Goal: Task Accomplishment & Management: Complete application form

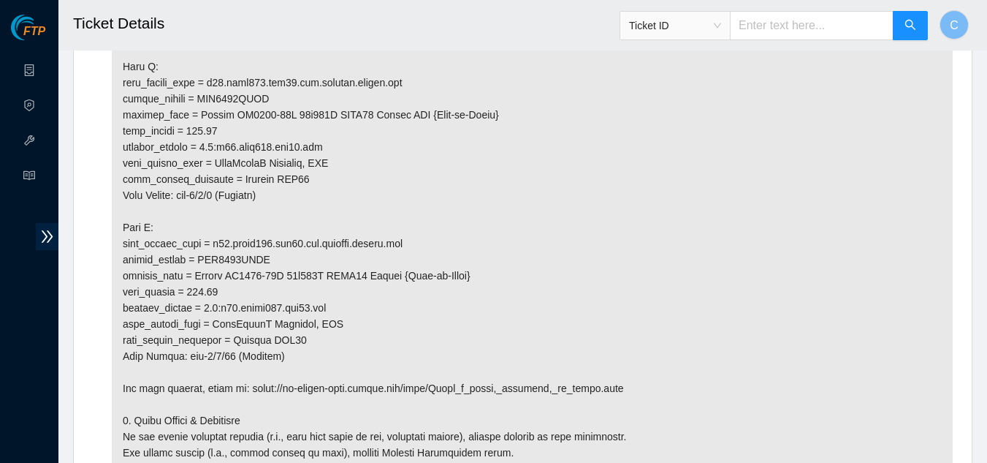
scroll to position [821, 0]
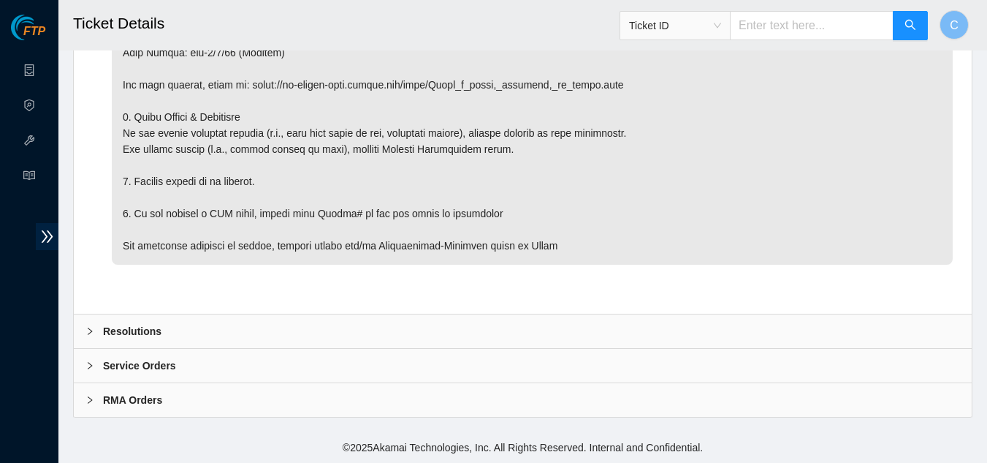
click at [237, 327] on div "Resolutions" at bounding box center [523, 331] width 898 height 34
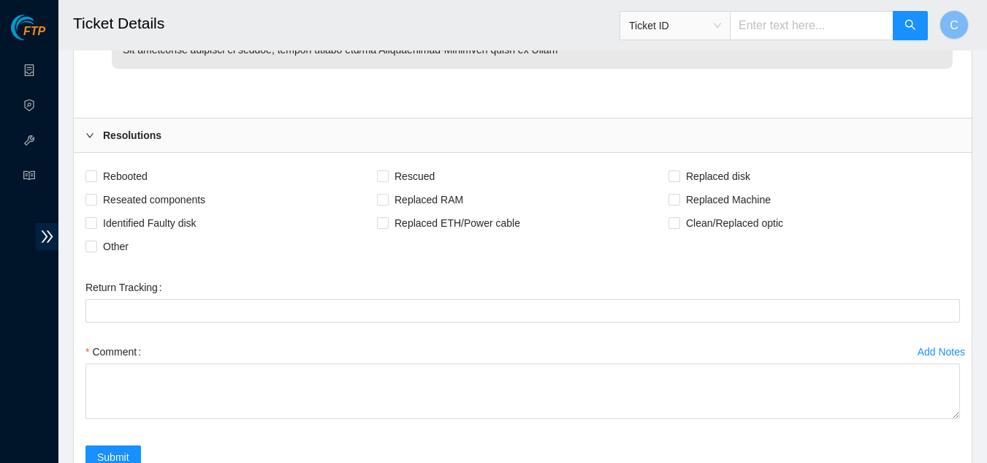
scroll to position [1018, 0]
click at [684, 219] on span "Clean/Replaced optic" at bounding box center [734, 221] width 109 height 23
click at [679, 219] on input "Clean/Replaced optic" at bounding box center [674, 221] width 10 height 10
checkbox input "true"
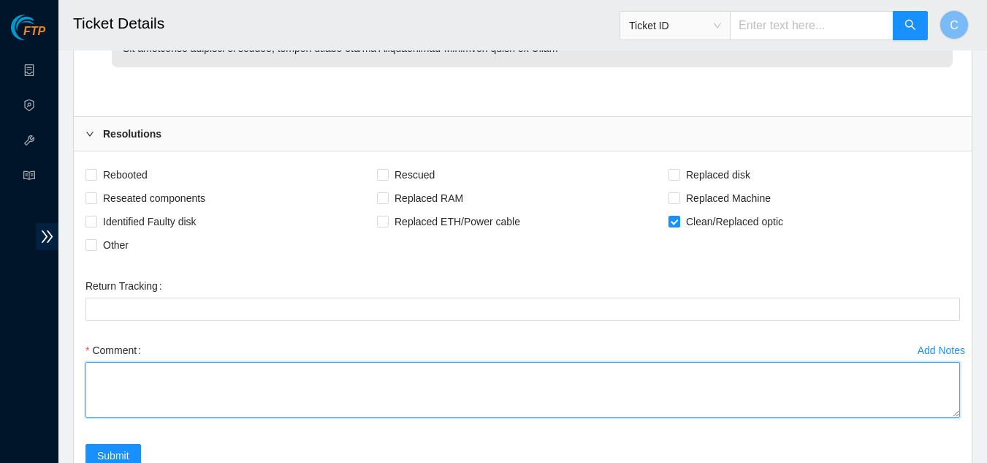
click at [304, 408] on textarea "Comment" at bounding box center [523, 390] width 875 height 56
paste textarea "Scoped and cleaned fiber on both ends Replaced optic at both ends"
drag, startPoint x: 91, startPoint y: 366, endPoint x: 306, endPoint y: 410, distance: 219.3
click at [306, 410] on textarea "Scoped and cleaned fiber on both ends Replaced optic at both ends Port came up …" at bounding box center [523, 390] width 875 height 56
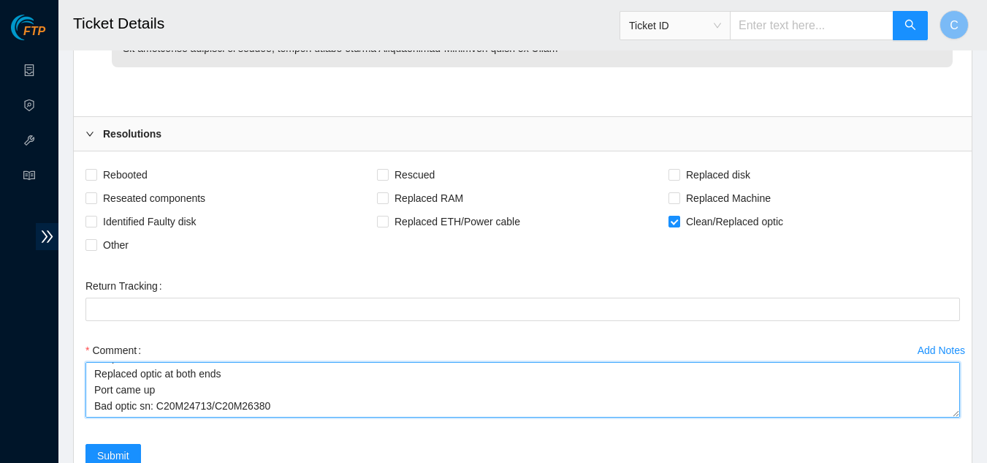
click at [306, 410] on textarea "Scoped and cleaned fiber on both ends Replaced optic at both ends Port came up …" at bounding box center [523, 390] width 875 height 56
type textarea "Scoped and cleaned fiber on both ends Replaced optic at both ends Port came up …"
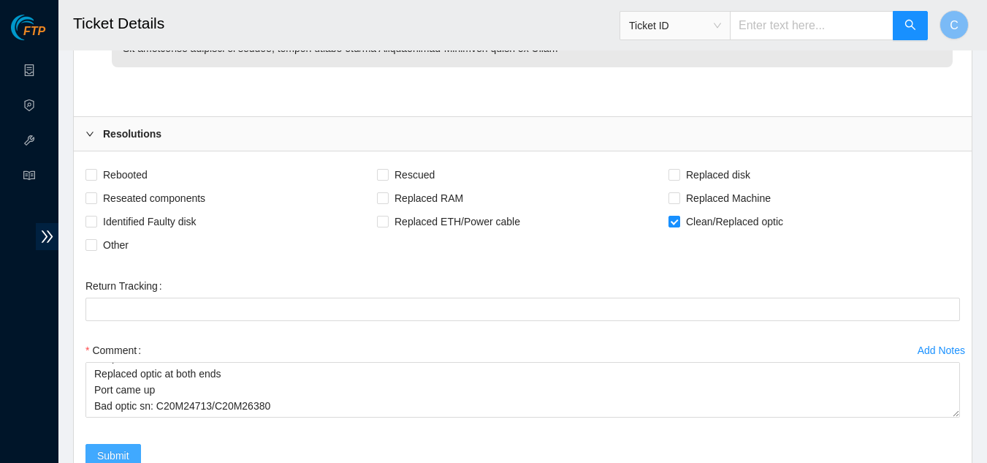
click at [109, 452] on span "Submit" at bounding box center [113, 455] width 32 height 16
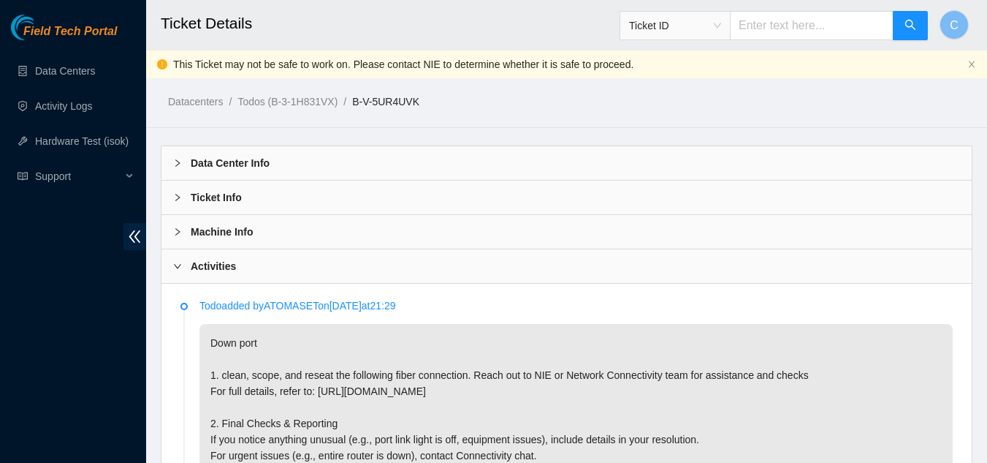
scroll to position [391, 0]
click at [401, 262] on div "Activities" at bounding box center [567, 266] width 811 height 34
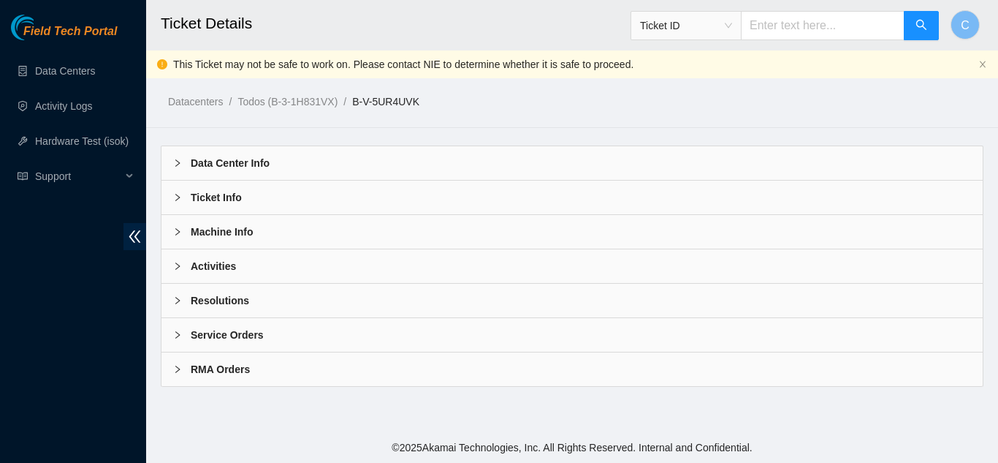
click at [341, 297] on div "Resolutions" at bounding box center [573, 301] width 822 height 34
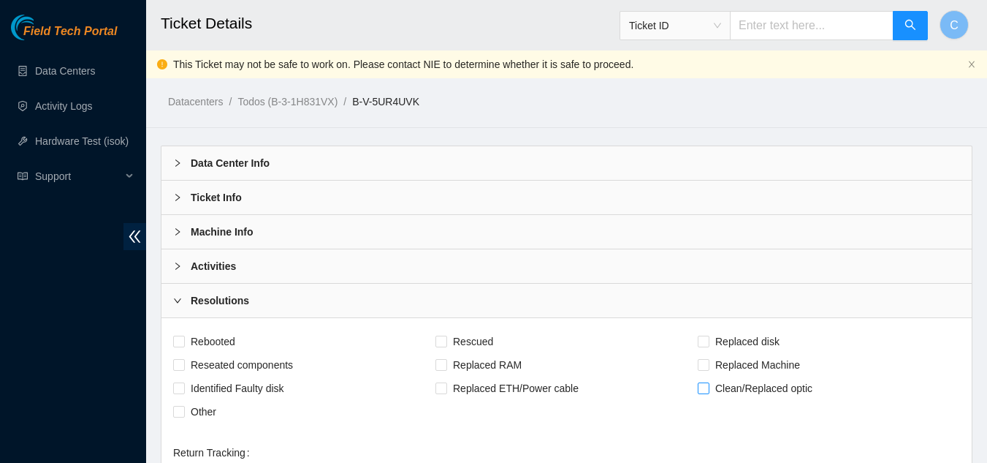
click at [707, 393] on span at bounding box center [704, 388] width 12 height 12
click at [707, 392] on input "Clean/Replaced optic" at bounding box center [703, 387] width 10 height 10
checkbox input "true"
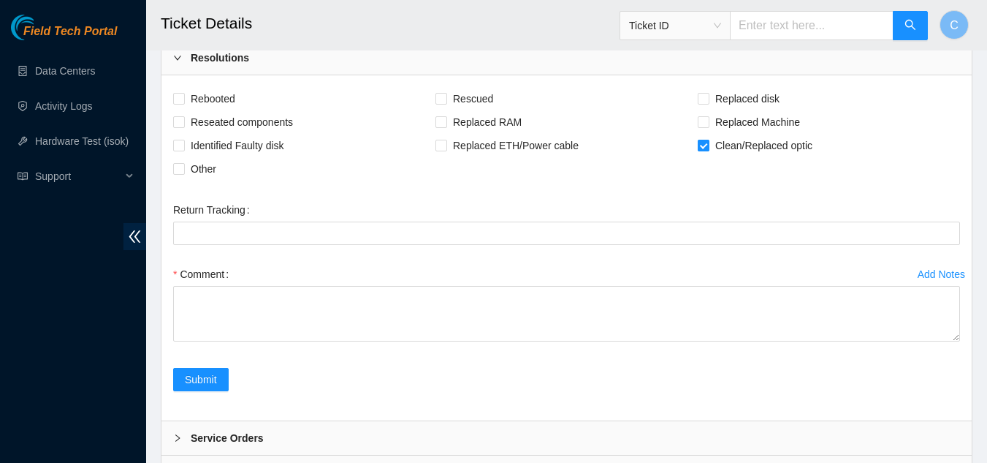
scroll to position [243, 0]
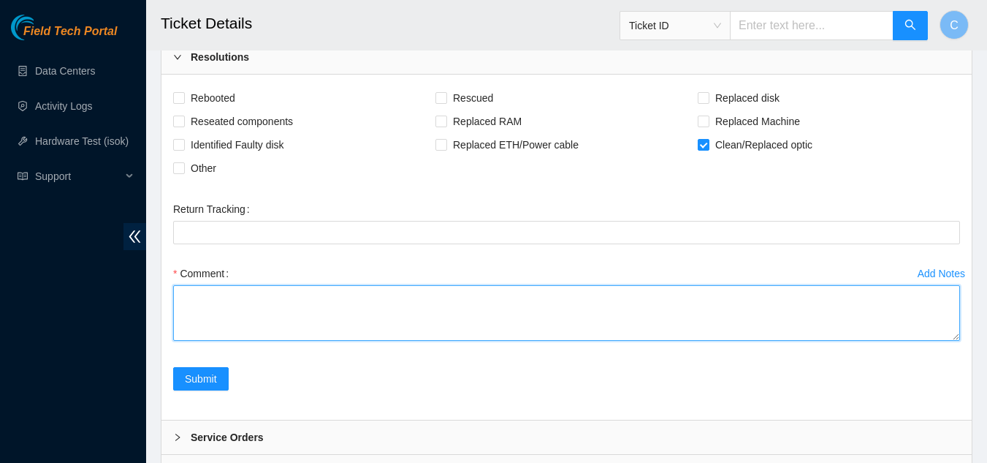
click at [504, 306] on textarea "Comment" at bounding box center [566, 313] width 787 height 56
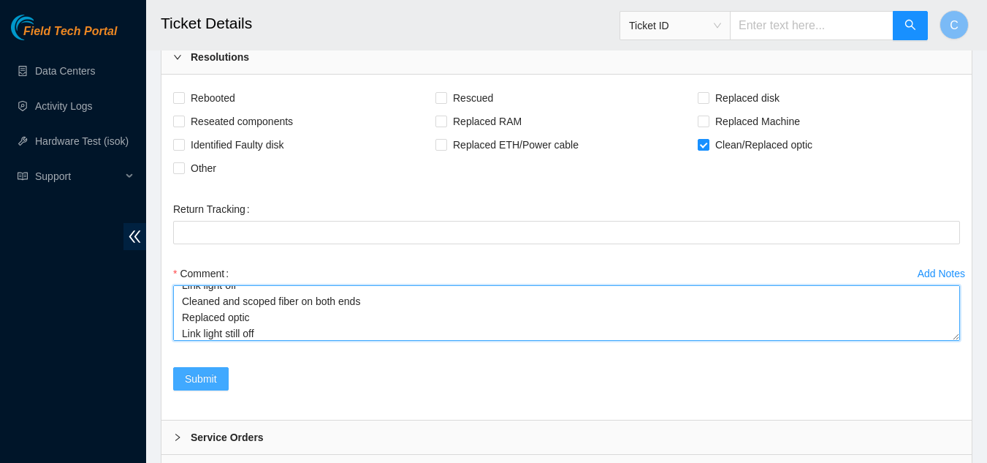
type textarea "Link light off Cleaned and scoped fiber on both ends Replaced optic Link light …"
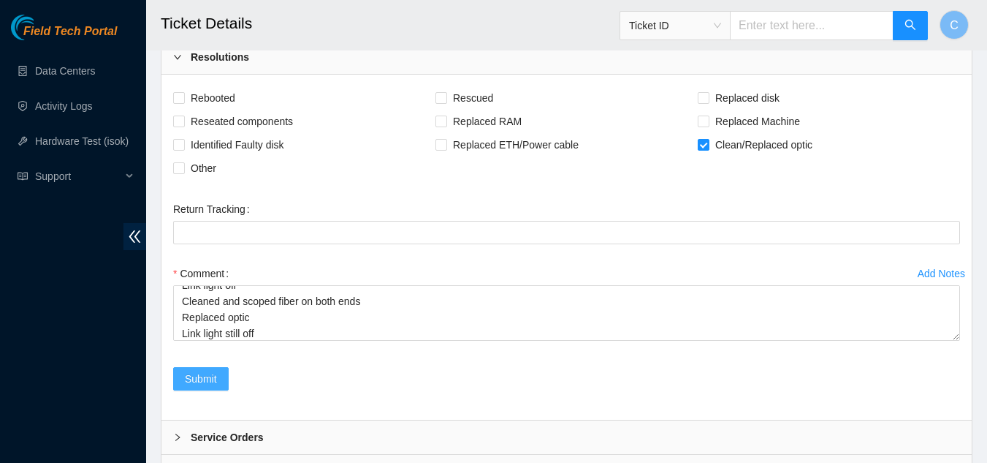
click at [198, 379] on span "Submit" at bounding box center [201, 379] width 32 height 16
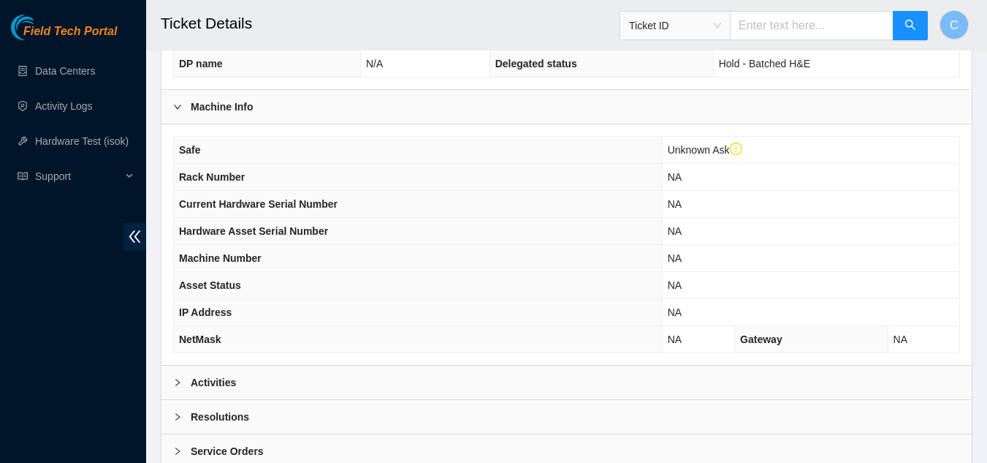
scroll to position [589, 0]
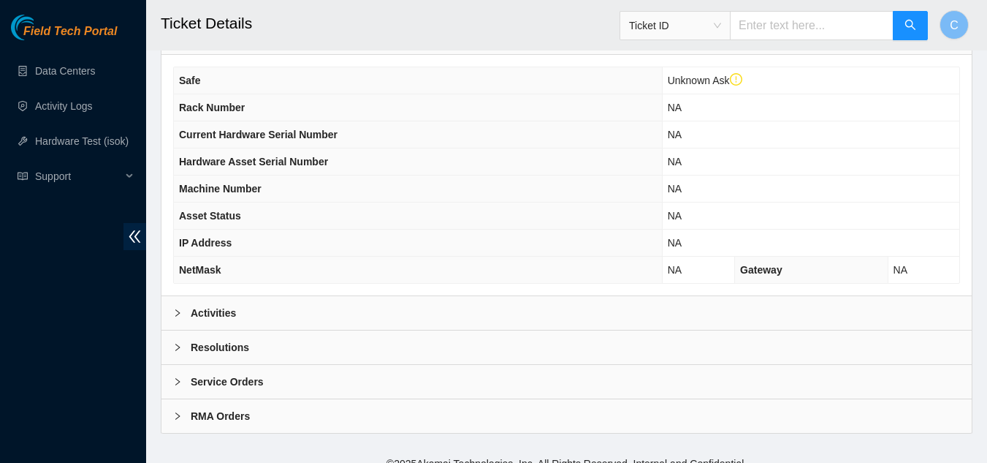
click at [268, 303] on div "Activities" at bounding box center [567, 313] width 811 height 34
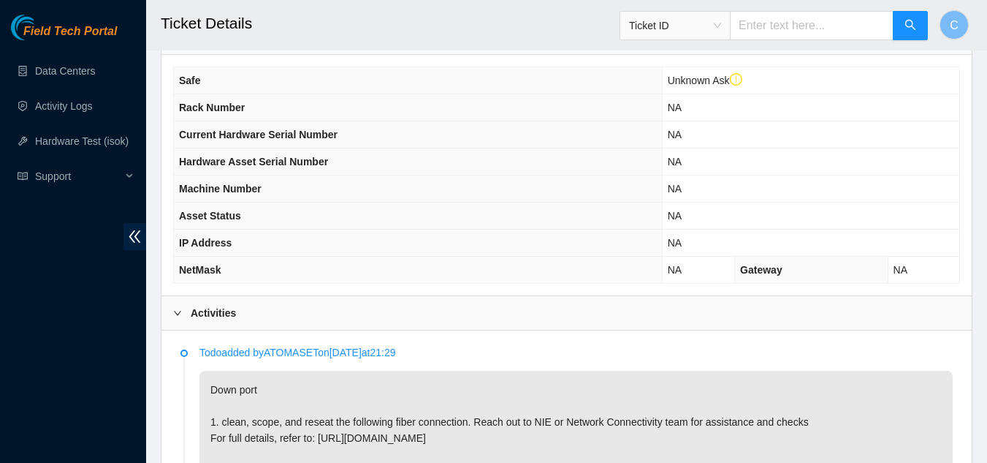
click at [268, 303] on div "Activities" at bounding box center [567, 313] width 811 height 34
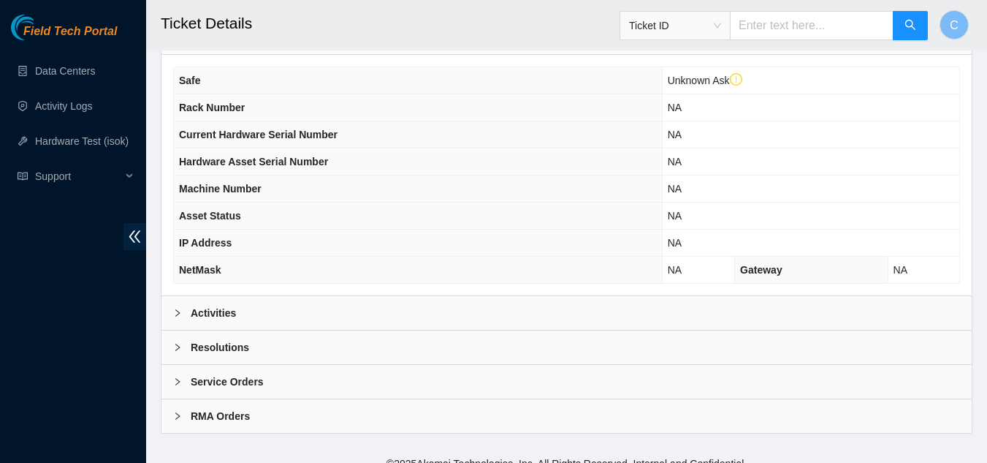
click at [262, 340] on div "Resolutions" at bounding box center [567, 347] width 811 height 34
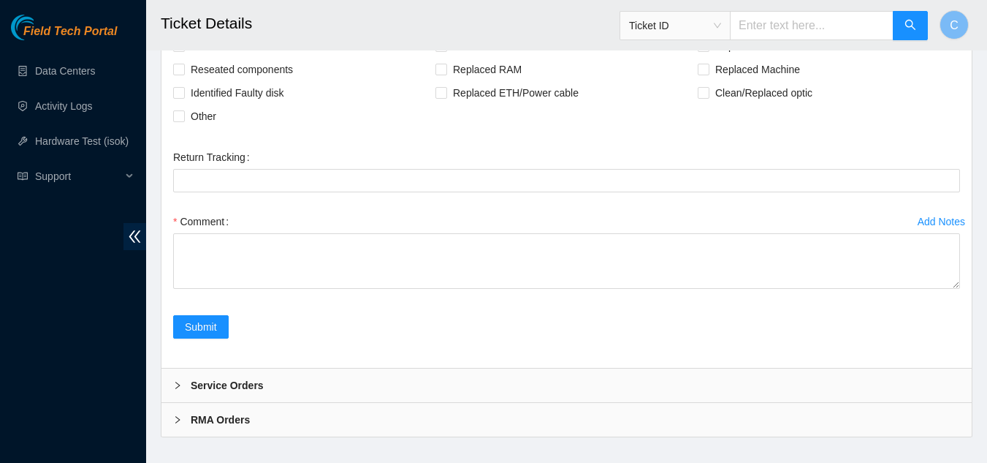
scroll to position [935, 0]
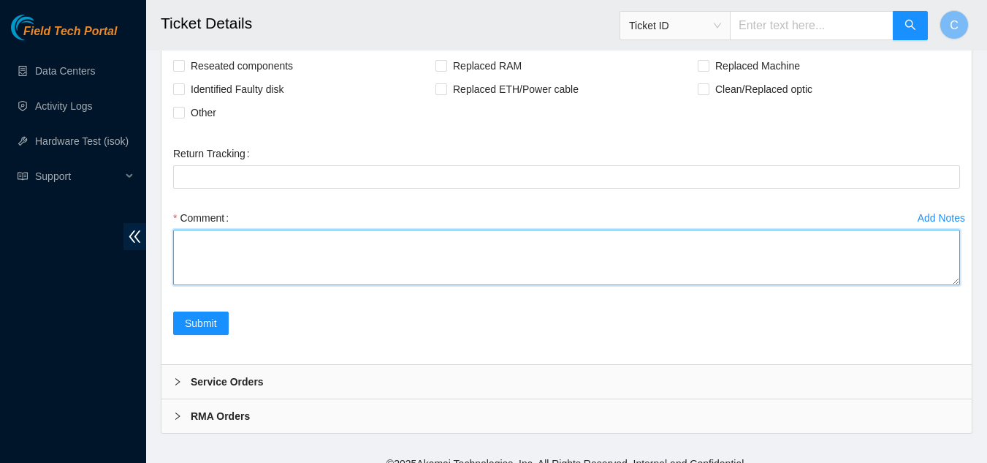
click at [306, 245] on textarea "Comment" at bounding box center [566, 257] width 787 height 56
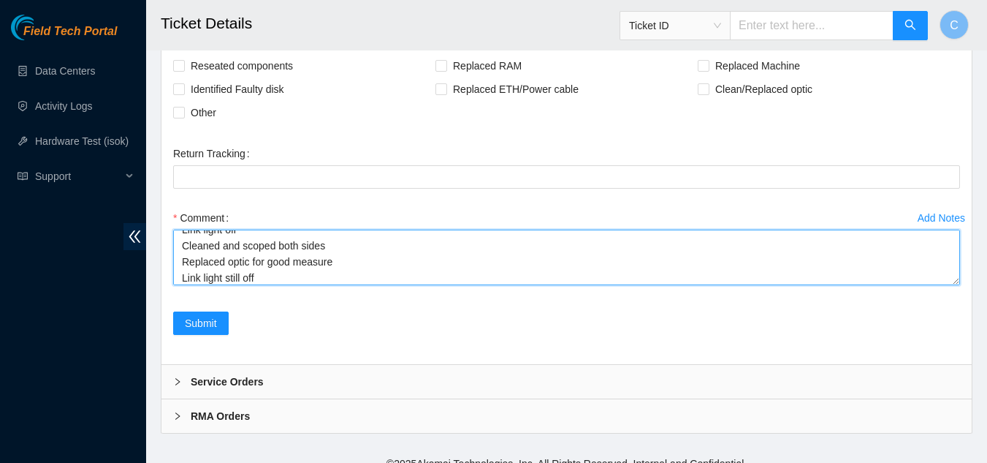
scroll to position [0, 0]
click at [186, 229] on textarea "Link light off Cleaned and scoped both sides Replaced optic for good measure Li…" at bounding box center [566, 257] width 787 height 56
click at [181, 229] on textarea "Link light off Cleaned and scoped both sides Replaced optic for good measure Li…" at bounding box center [566, 257] width 787 height 56
drag, startPoint x: 181, startPoint y: 224, endPoint x: 344, endPoint y: 279, distance: 171.5
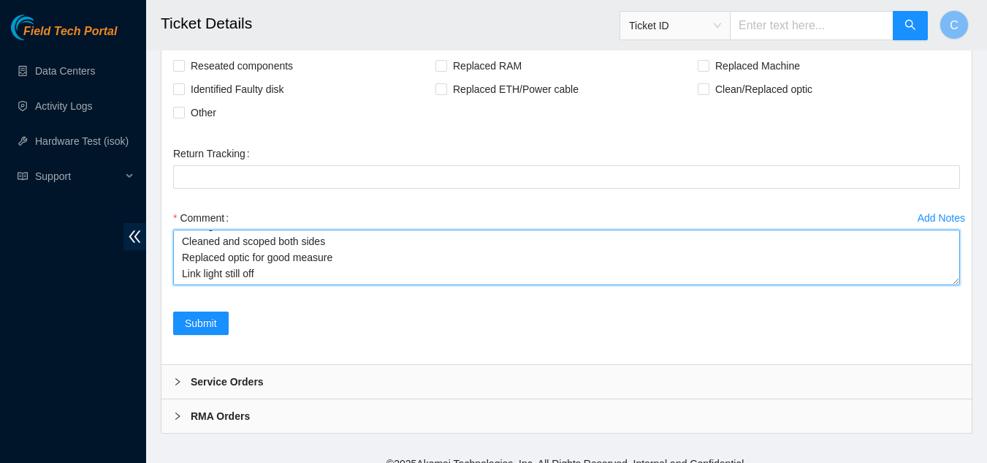
click at [344, 279] on div "Add Notes Comment Link light off Cleaned and scoped both sides Replaced optic f…" at bounding box center [566, 258] width 799 height 105
type textarea "Link light off Cleaned and scoped both sides Replaced optic for good measure Li…"
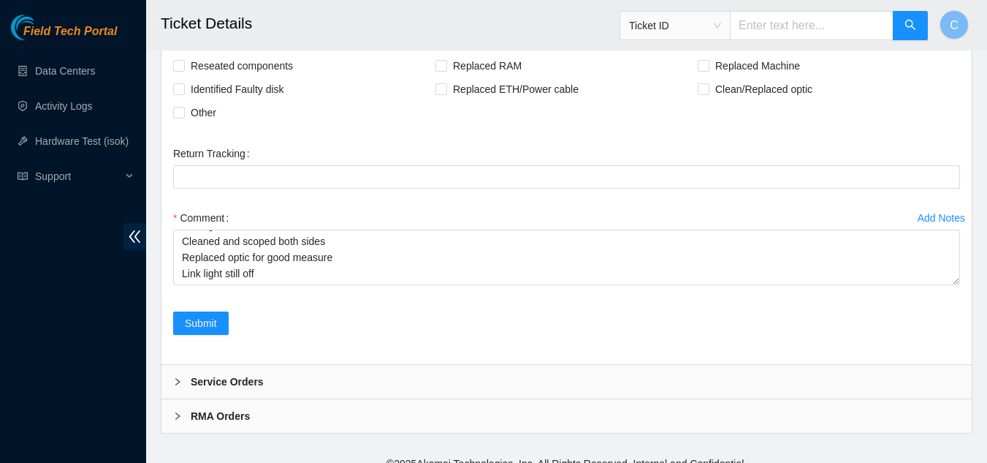
click at [501, 273] on div "Comment Link light off Cleaned and scoped both sides Replaced optic for good me…" at bounding box center [566, 250] width 787 height 88
click at [705, 83] on span at bounding box center [704, 89] width 12 height 12
click at [705, 83] on input "Clean/Replaced optic" at bounding box center [703, 88] width 10 height 10
checkbox input "true"
click at [197, 315] on span "Submit" at bounding box center [201, 323] width 32 height 16
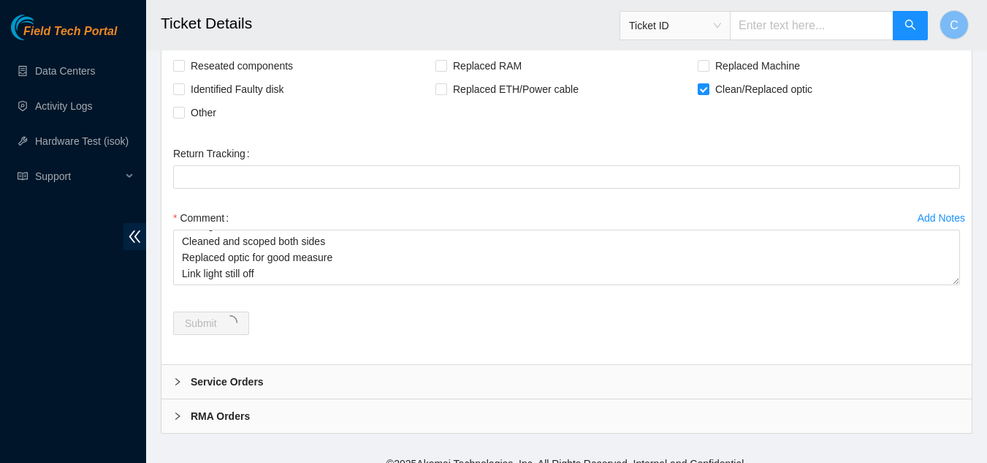
scroll to position [0, 0]
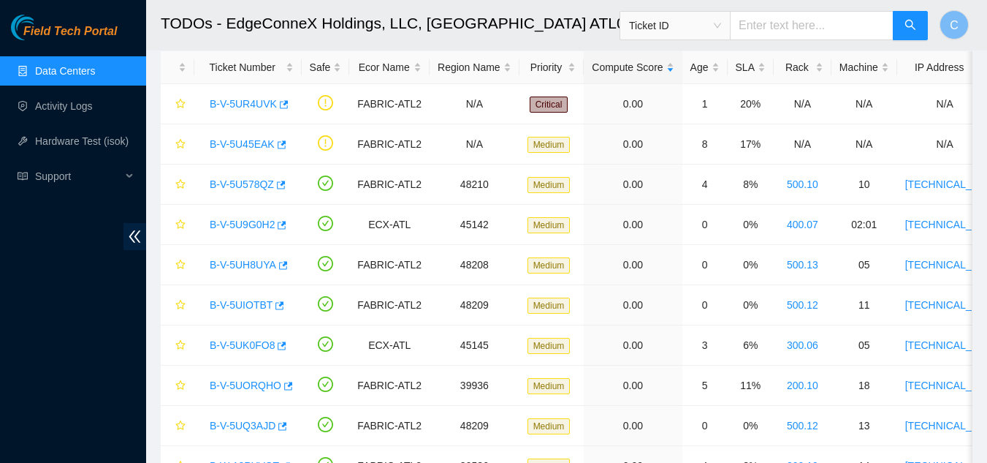
scroll to position [73, 0]
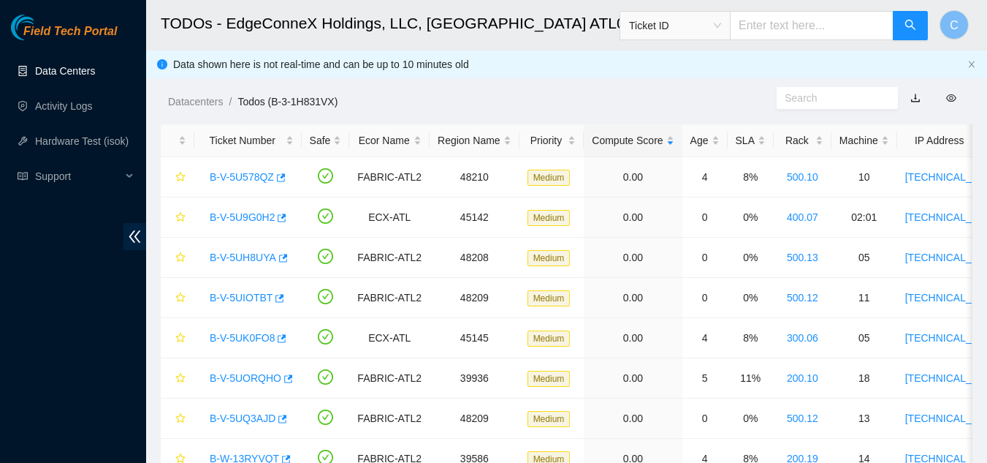
click at [69, 65] on link "Data Centers" at bounding box center [65, 71] width 60 height 12
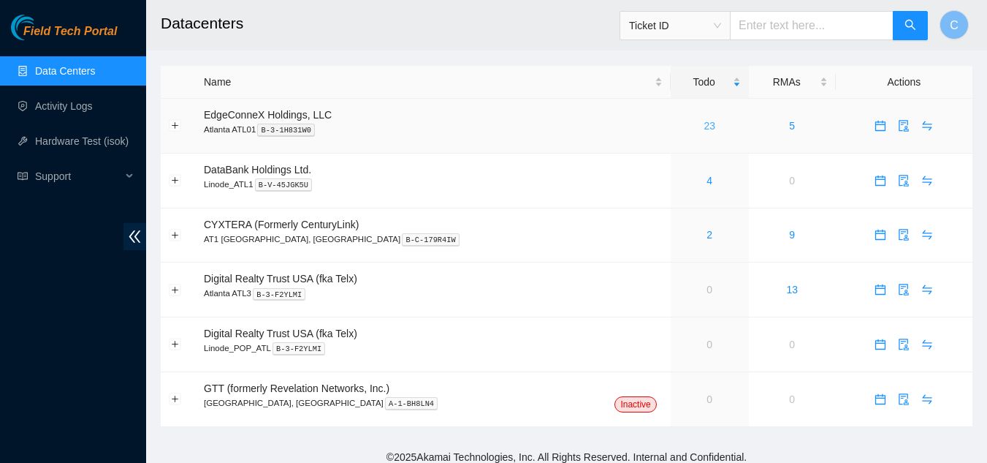
click at [704, 132] on link "23" at bounding box center [710, 126] width 12 height 12
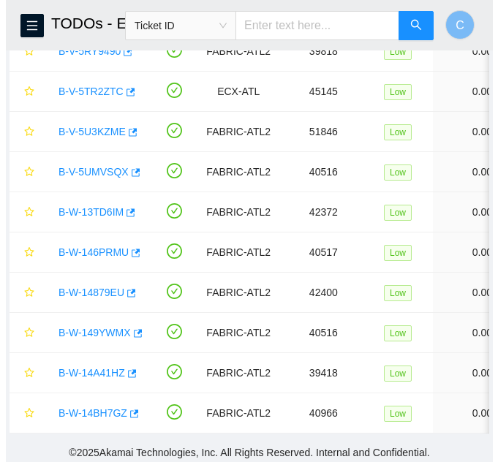
scroll to position [659, 0]
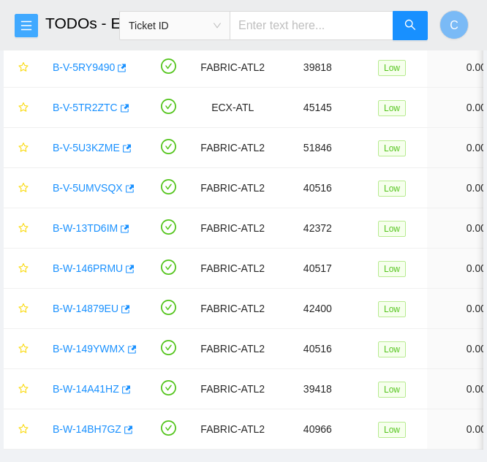
click at [27, 22] on icon "menu" at bounding box center [26, 26] width 12 height 12
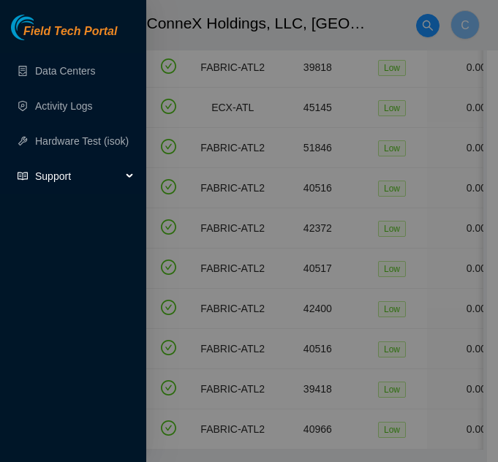
click at [109, 172] on span "Support" at bounding box center [78, 176] width 86 height 29
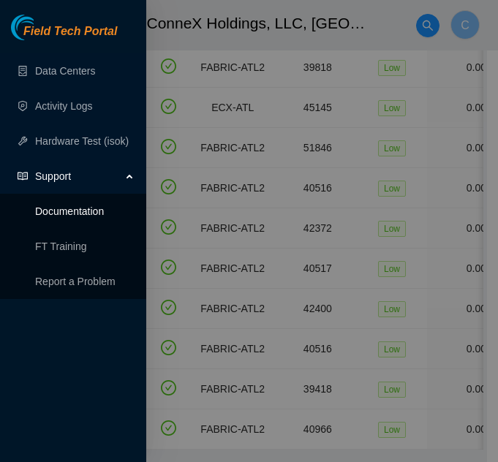
click at [72, 205] on link "Documentation" at bounding box center [69, 211] width 69 height 12
